Goal: Task Accomplishment & Management: Manage account settings

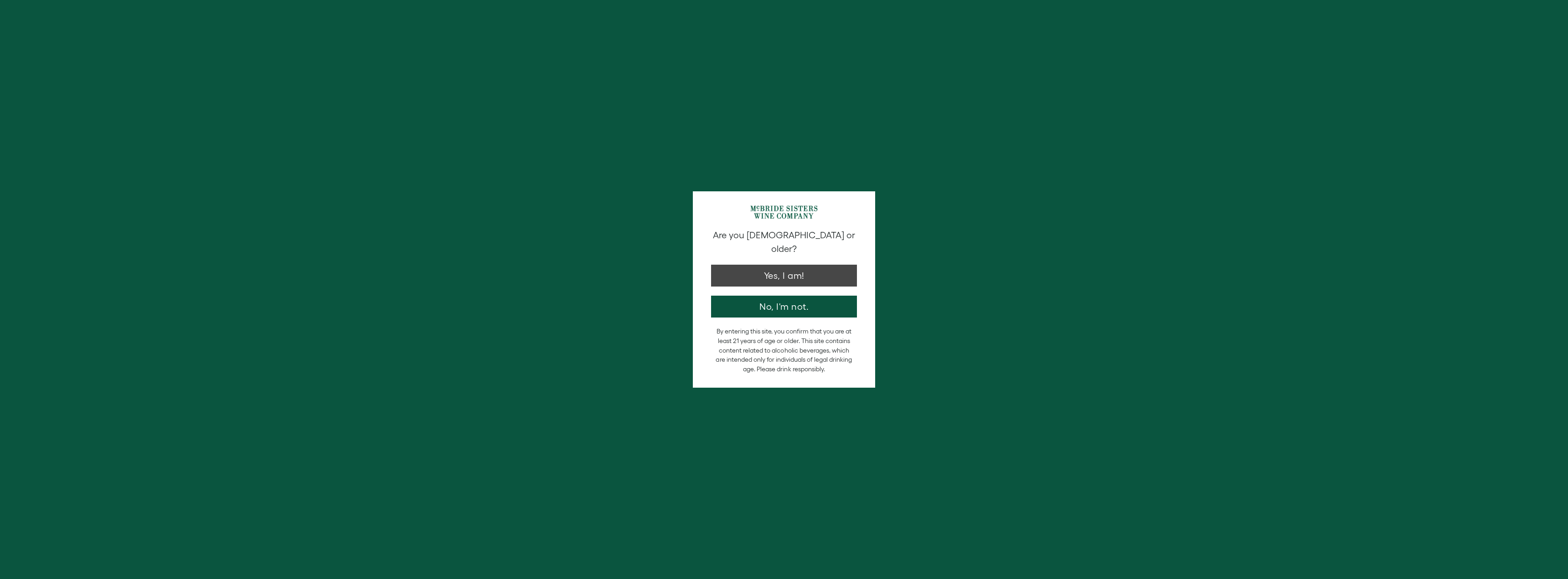
type input "**********"
click at [791, 267] on button "Yes, I am!" at bounding box center [784, 273] width 146 height 22
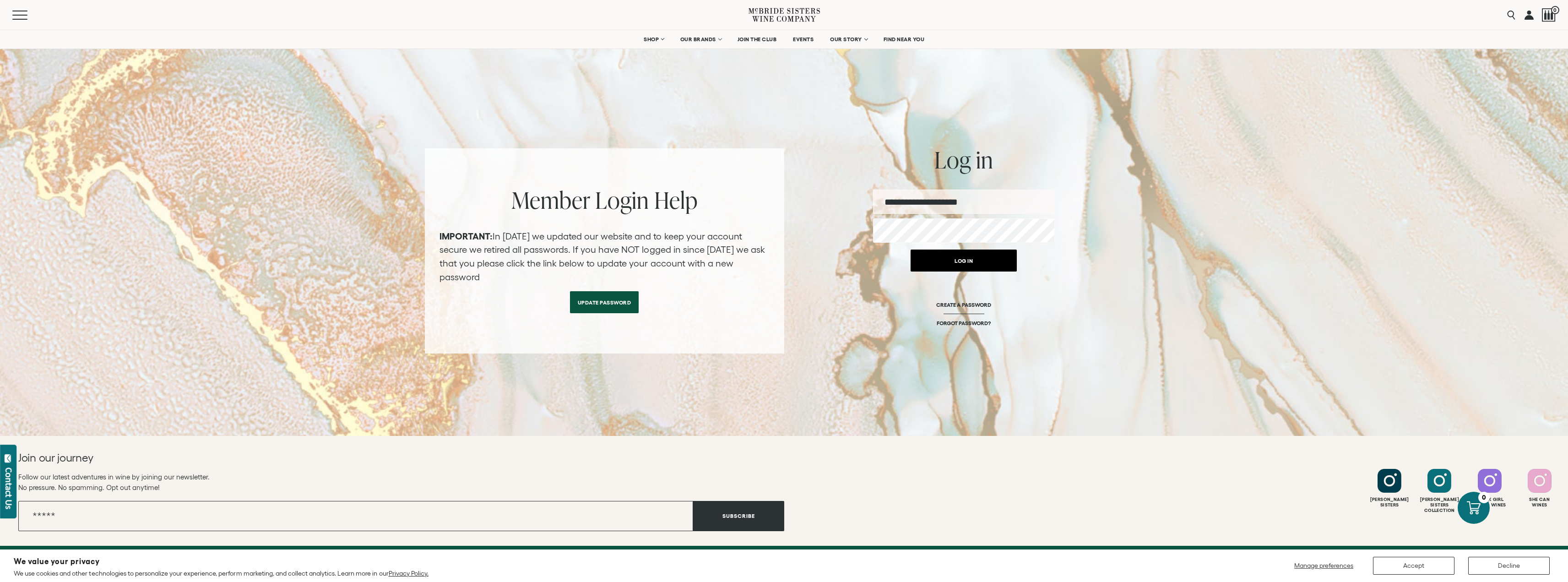
click at [947, 263] on button "Log in" at bounding box center [963, 260] width 106 height 22
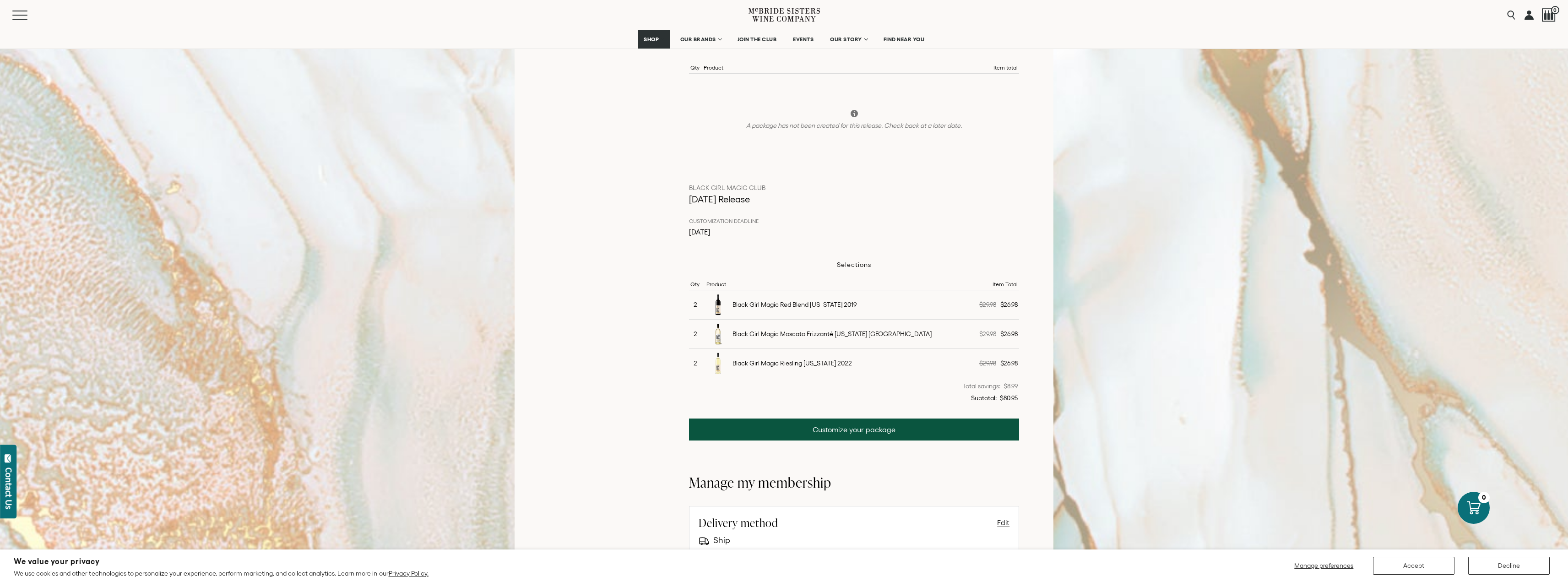
scroll to position [274, 0]
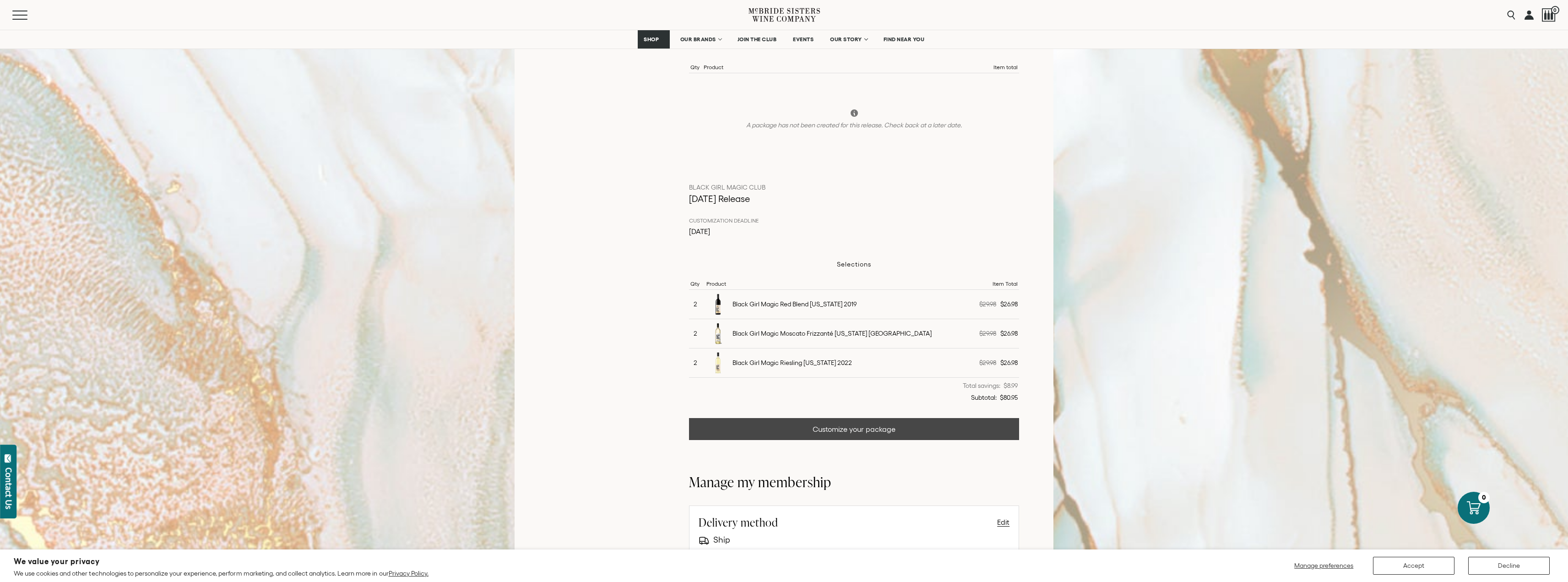
click at [808, 429] on link "Customize your package" at bounding box center [854, 429] width 331 height 22
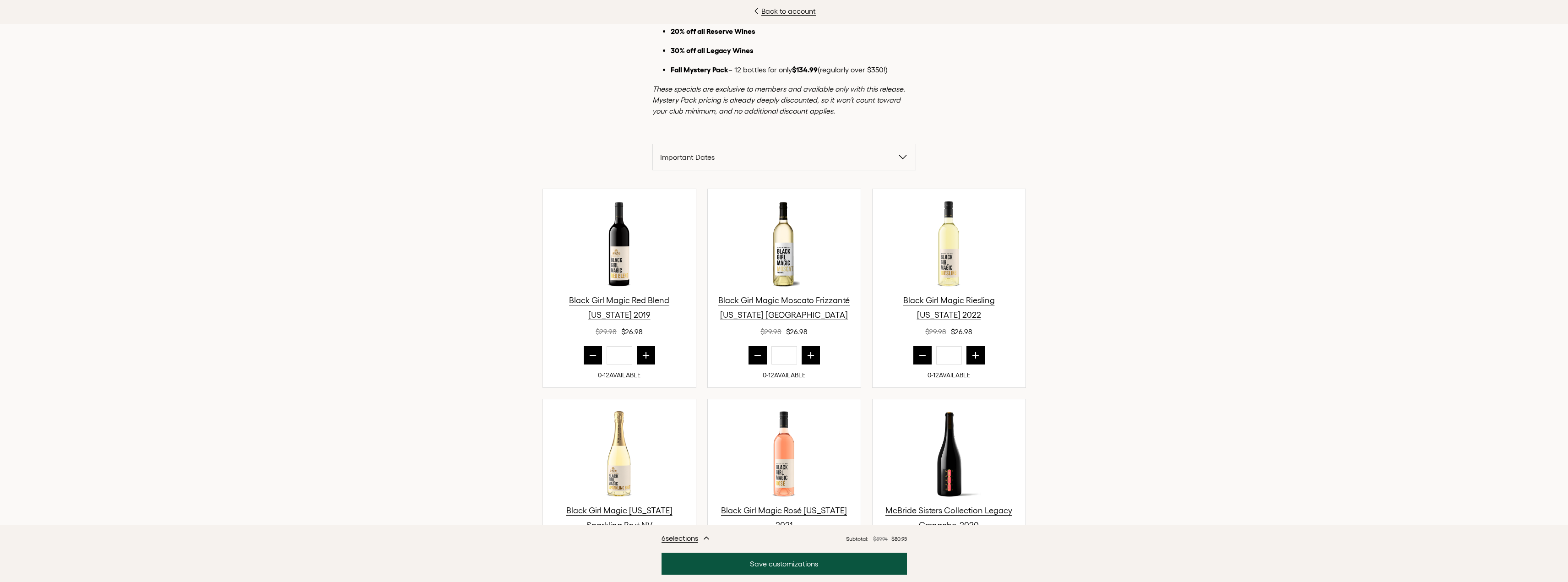
scroll to position [183, 0]
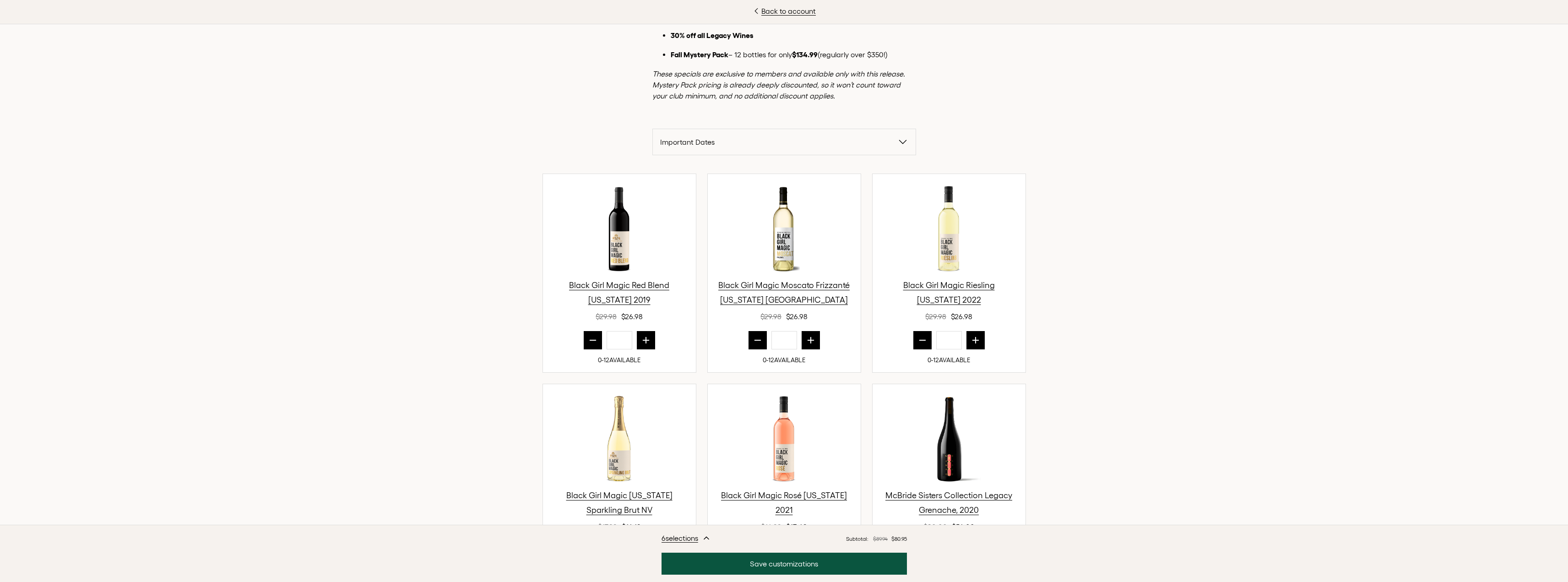
click at [591, 334] on button "prior quantity" at bounding box center [593, 340] width 18 height 18
type input "*"
click at [753, 342] on icon "prior quantity" at bounding box center [757, 340] width 9 height 9
type input "*"
click at [919, 340] on icon "prior quantity" at bounding box center [922, 340] width 6 height 0
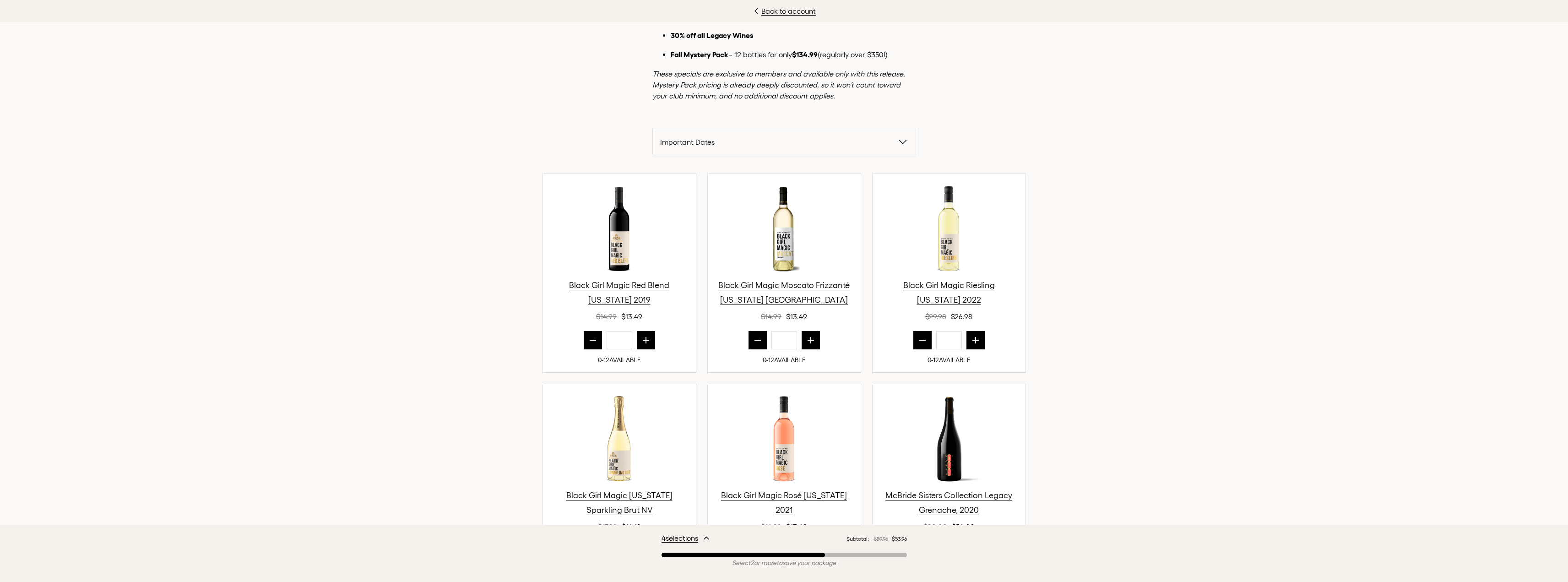
type input "*"
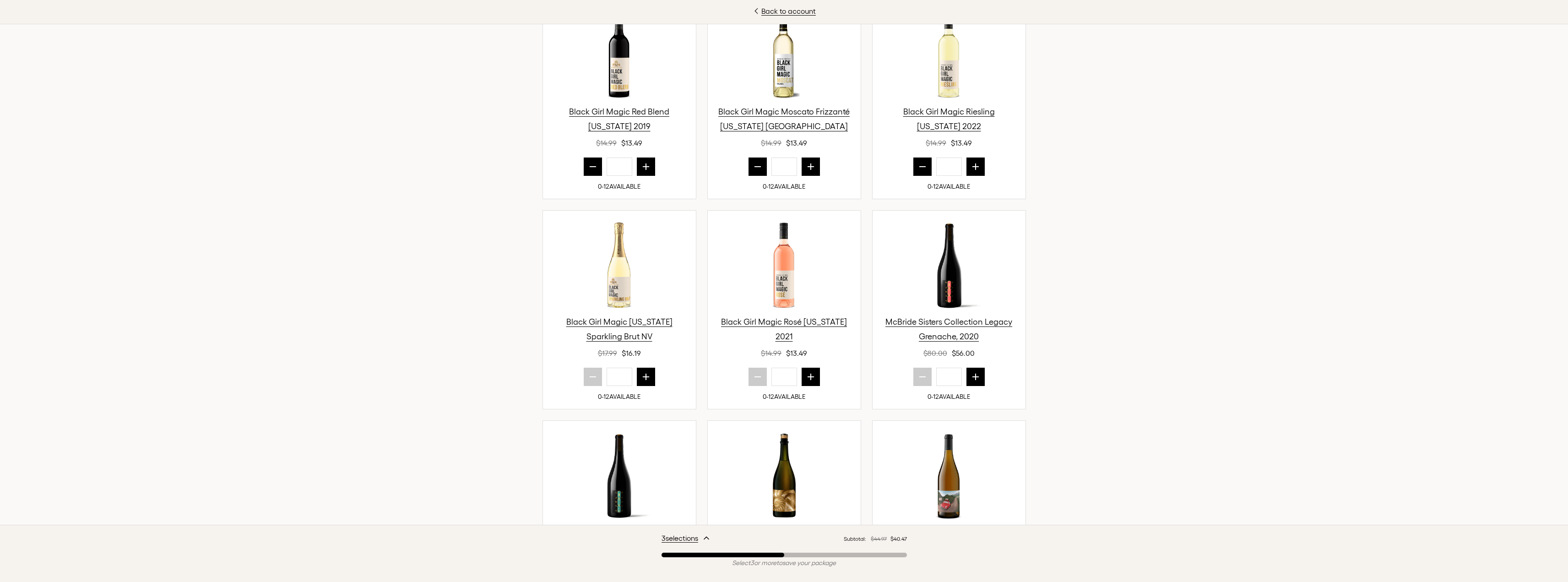
scroll to position [366, 0]
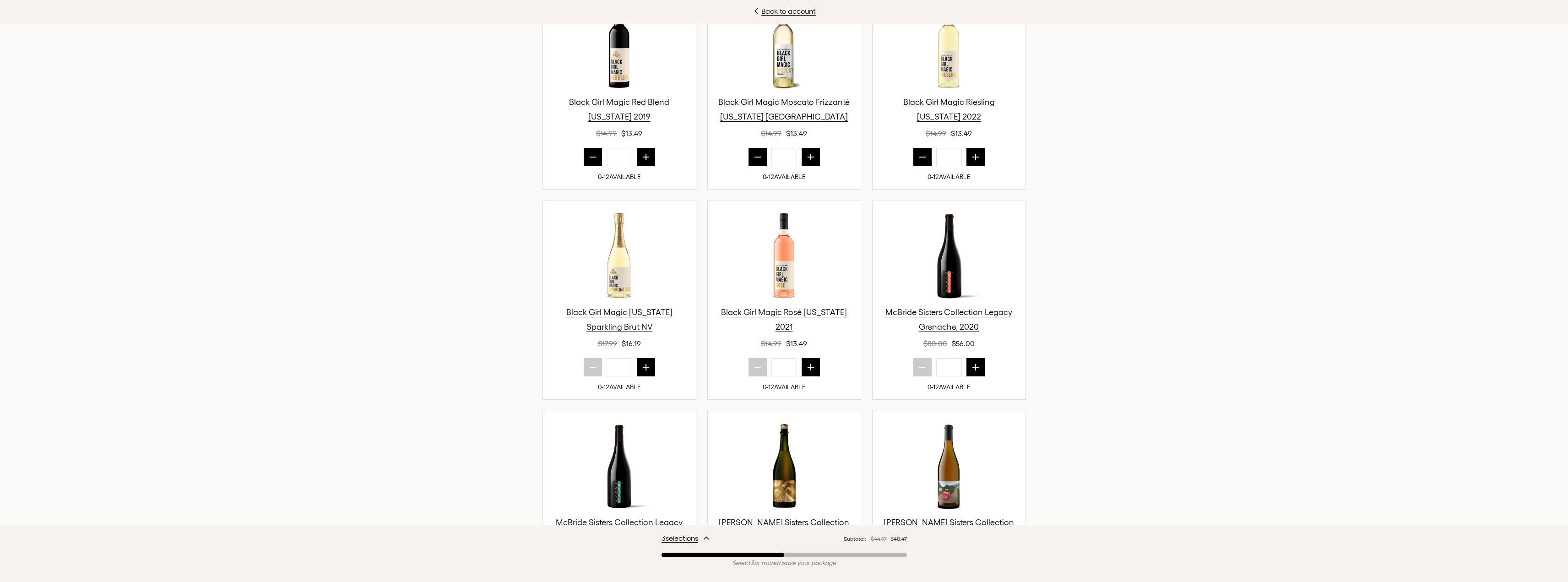
click at [755, 160] on icon "prior quantity" at bounding box center [757, 157] width 9 height 9
type input "*"
click at [919, 152] on button "prior quantity" at bounding box center [922, 157] width 18 height 18
type input "*"
click at [974, 369] on icon "next quantity" at bounding box center [975, 367] width 9 height 9
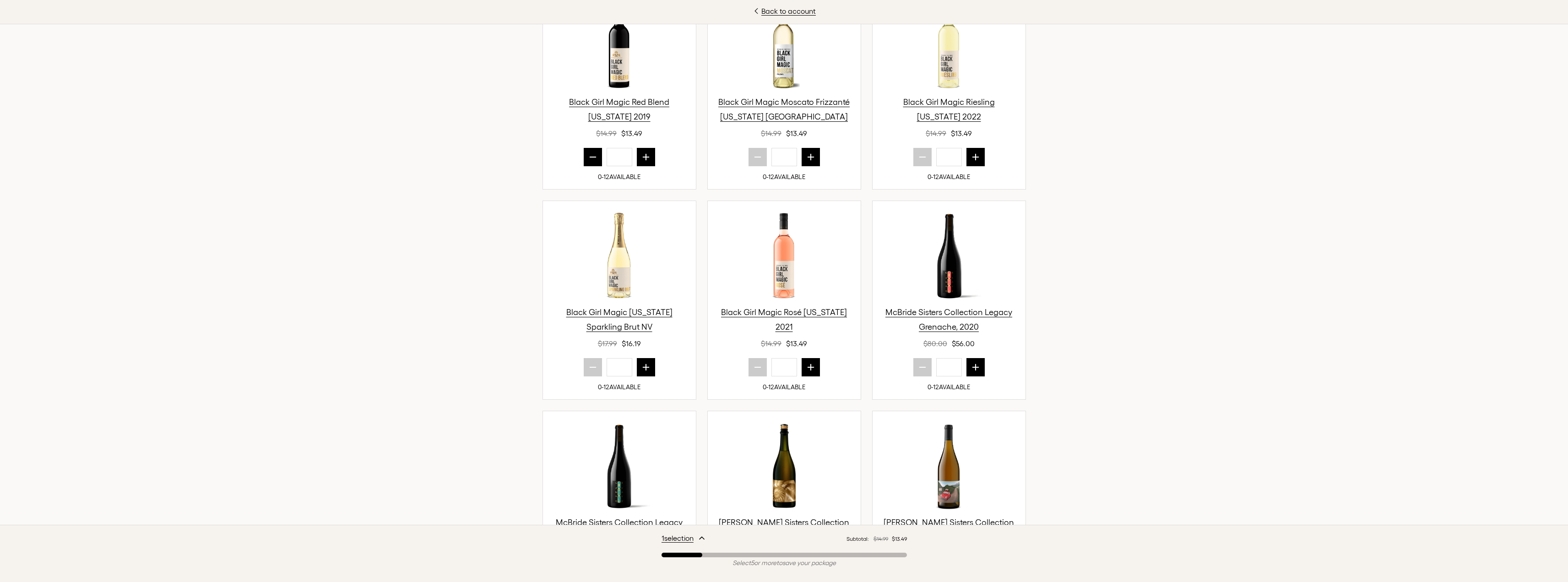
type input "*"
click at [646, 368] on icon "next quantity" at bounding box center [646, 367] width 9 height 9
type input "*"
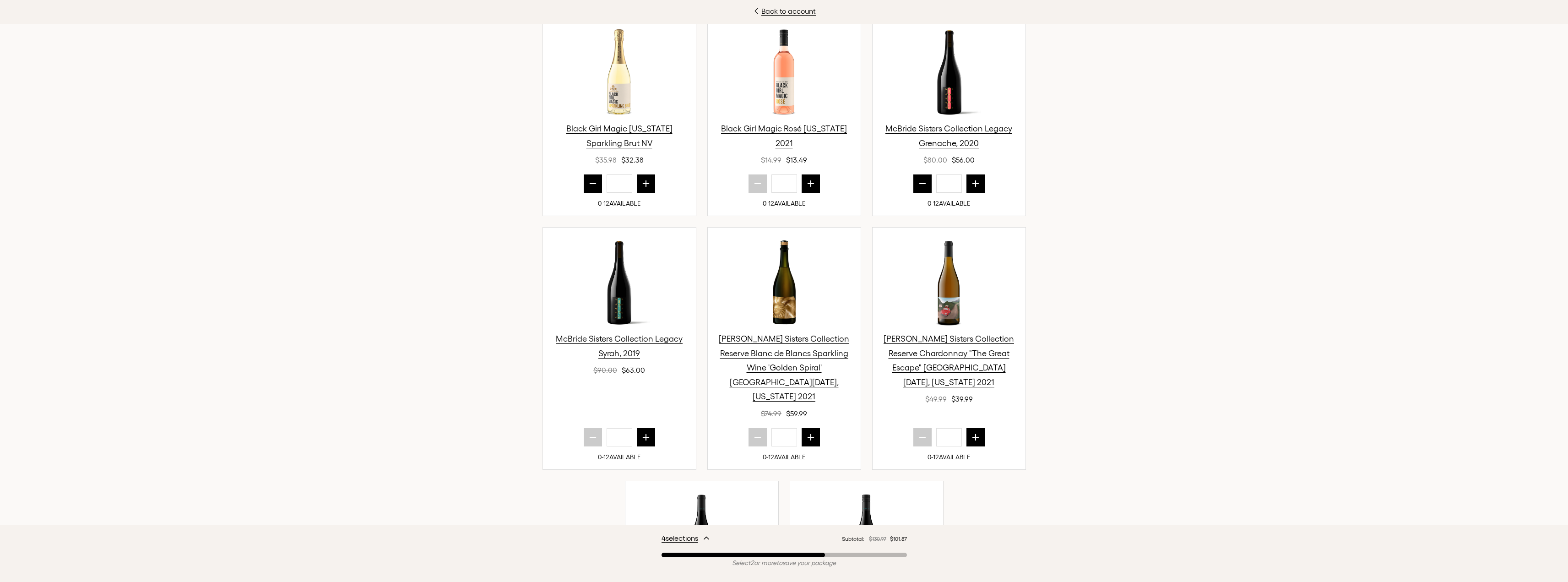
scroll to position [550, 0]
click at [806, 433] on icon "next quantity" at bounding box center [811, 437] width 9 height 9
type input "*"
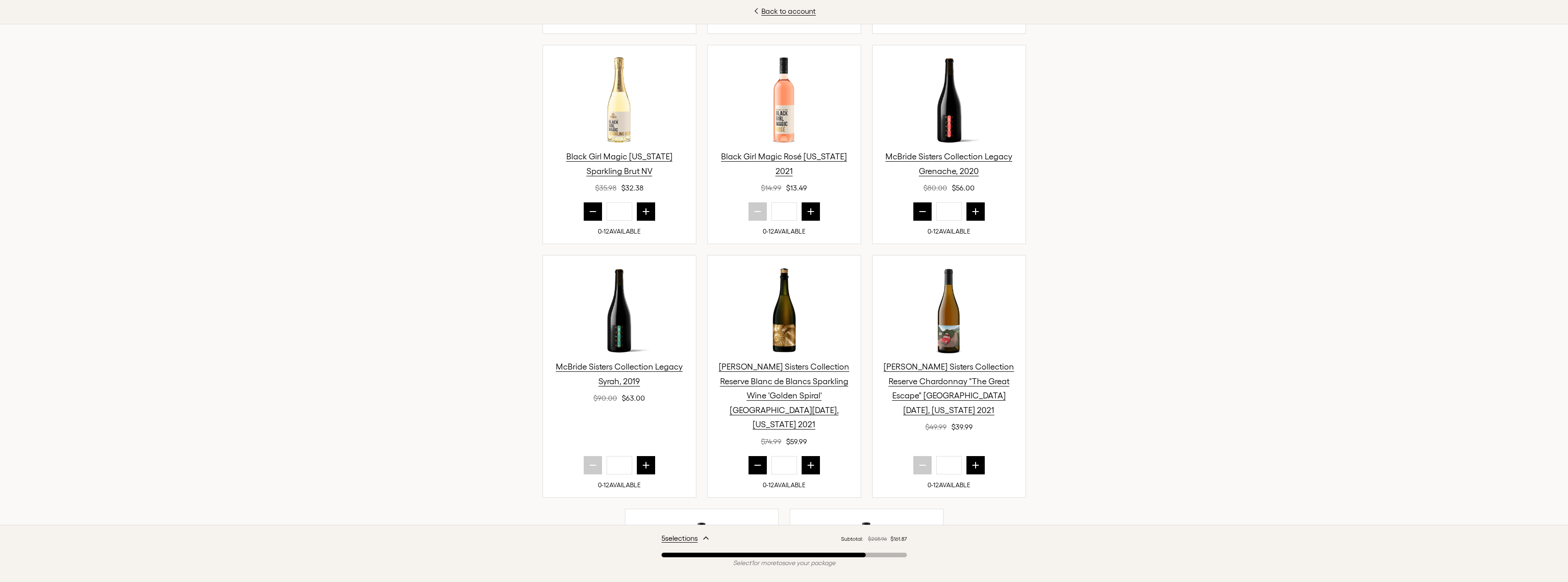
scroll to position [504, 0]
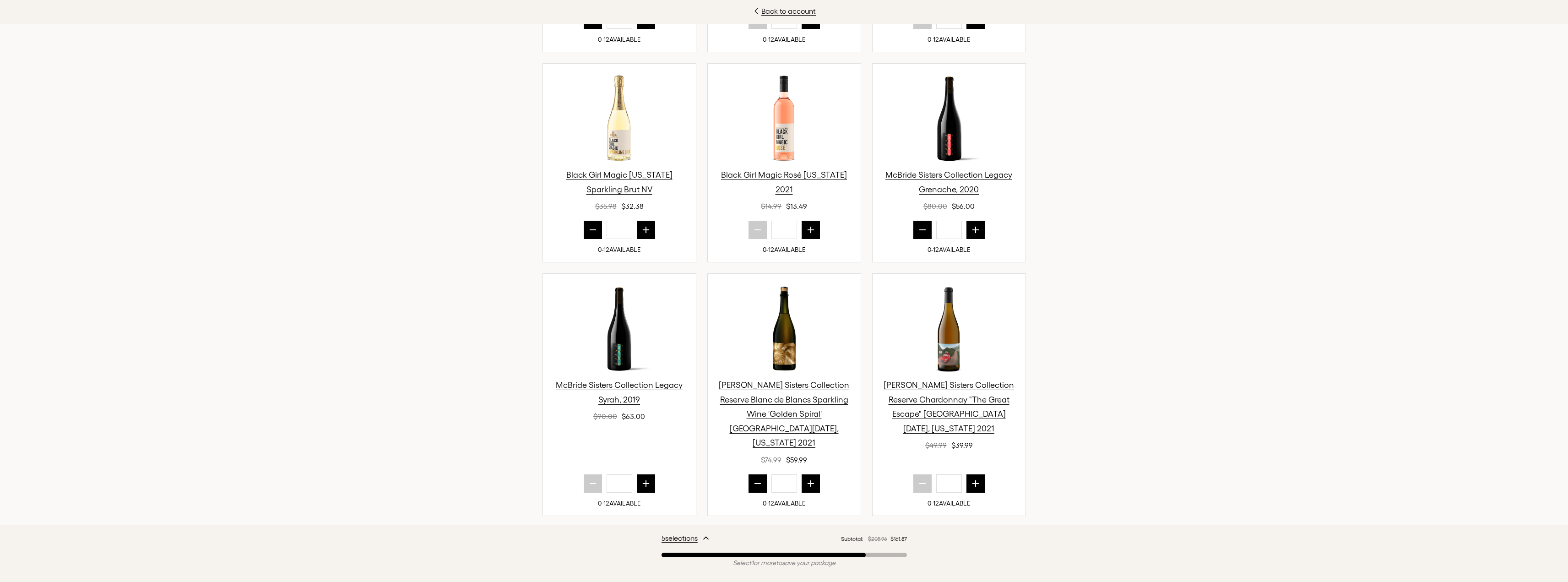
click at [643, 479] on icon "next quantity" at bounding box center [646, 483] width 9 height 9
type input "*"
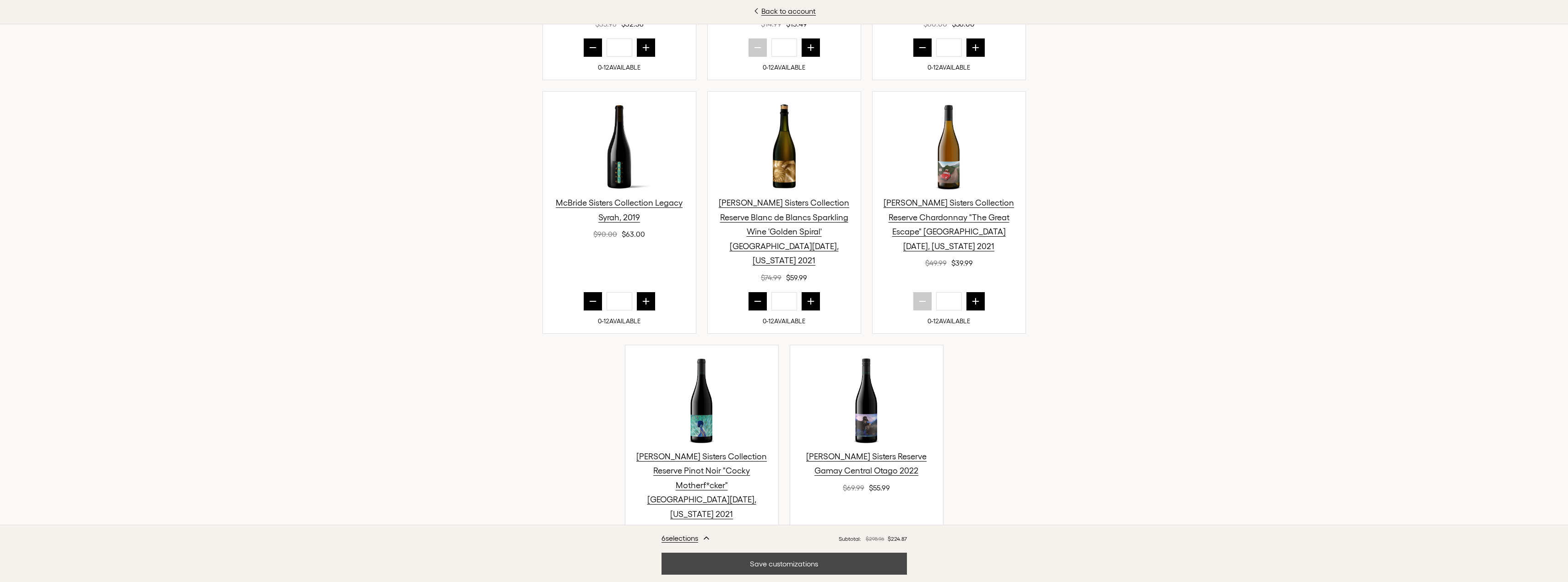
scroll to position [687, 0]
click at [781, 562] on button "Save customizations" at bounding box center [784, 564] width 245 height 22
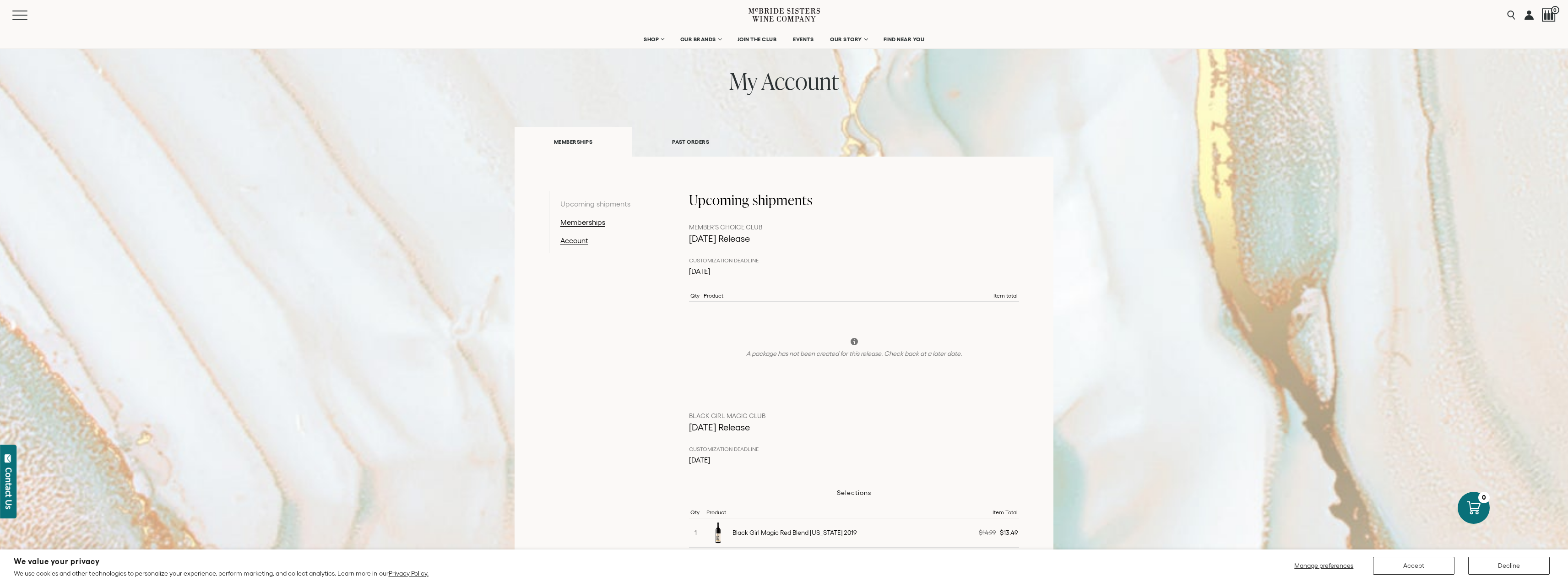
scroll to position [46, 0]
